Goal: Task Accomplishment & Management: Use online tool/utility

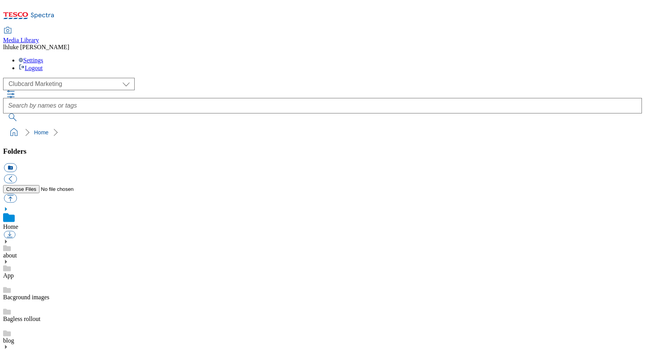
scroll to position [5, 0]
select select "flare-ghs-mktg"
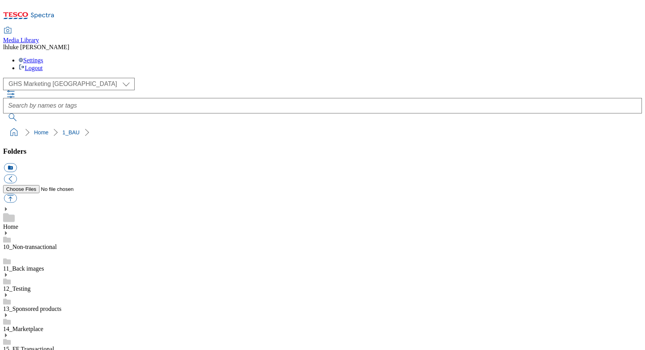
click at [9, 349] on icon at bounding box center [5, 355] width 5 height 5
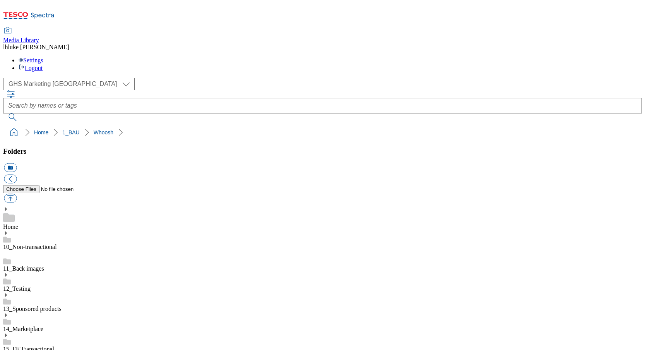
scroll to position [216, 0]
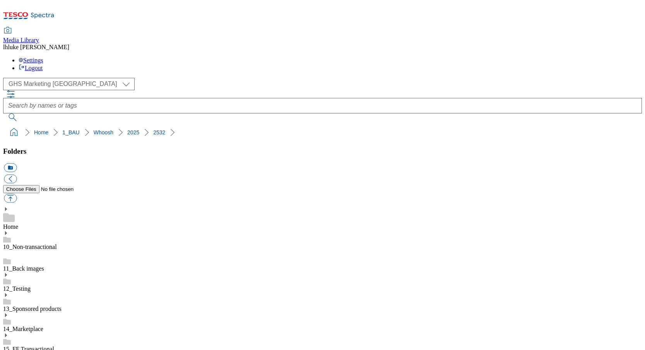
scroll to position [61, 0]
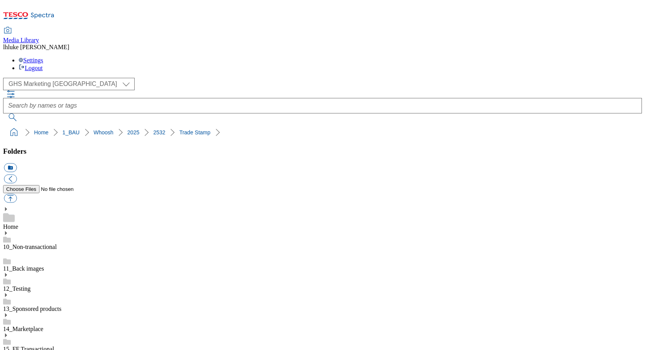
drag, startPoint x: 349, startPoint y: 187, endPoint x: 421, endPoint y: 188, distance: 72.8
copy div "2531-Whoosh-Stamp-cosy"
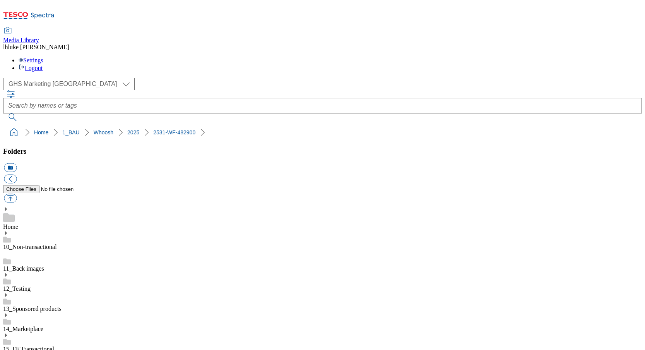
click at [17, 194] on button "button" at bounding box center [10, 198] width 13 height 9
type input "C:\fakepath\2531-Whoosh-Stamp-cosy.jpg"
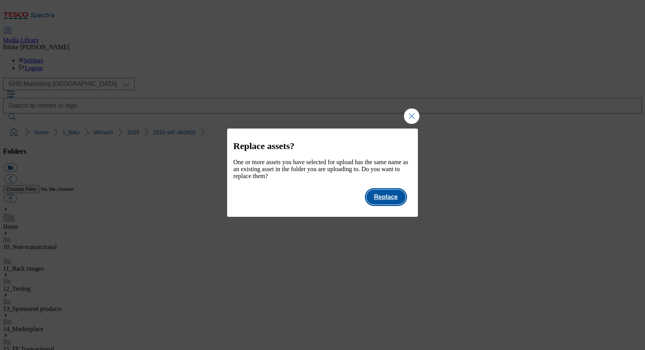
click at [389, 204] on button "Replace" at bounding box center [386, 197] width 39 height 15
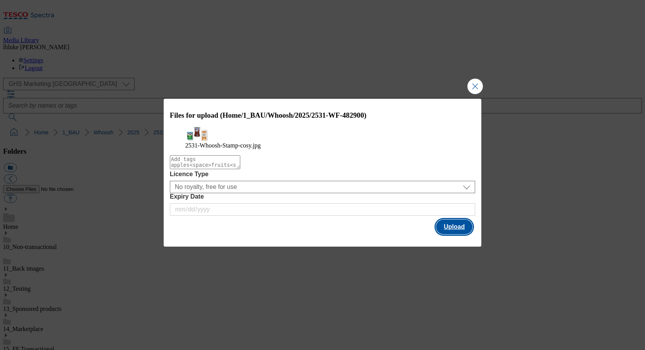
click at [464, 234] on button "Upload" at bounding box center [454, 226] width 36 height 15
